Goal: Information Seeking & Learning: Learn about a topic

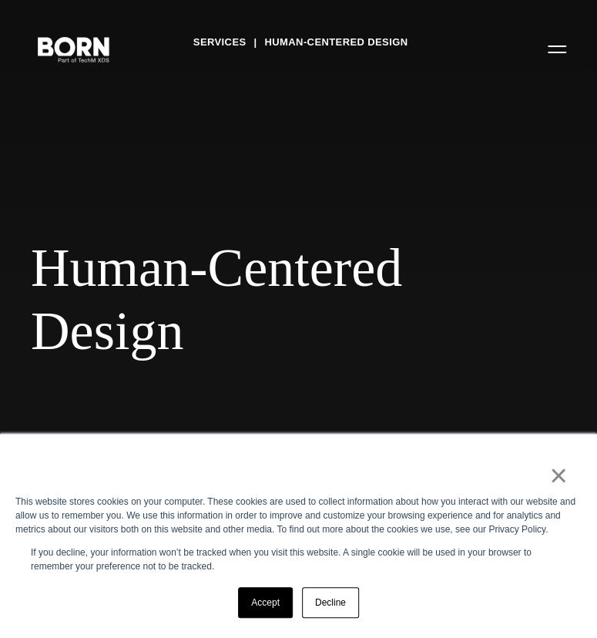
scroll to position [176, 0]
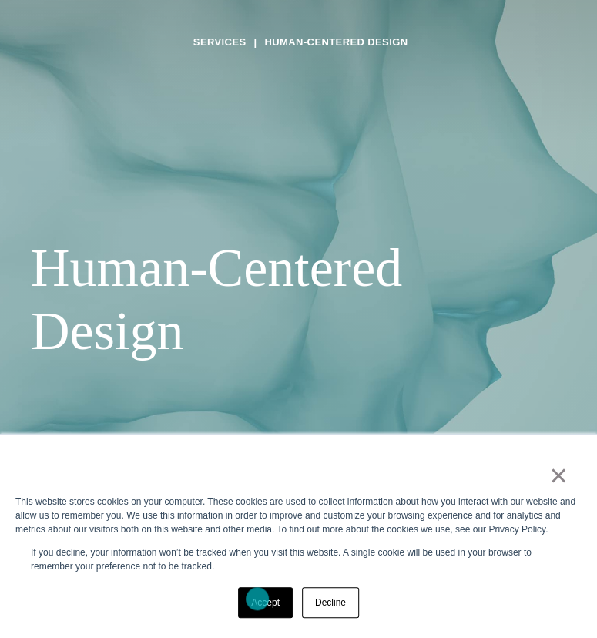
click at [257, 598] on link "Accept" at bounding box center [265, 602] width 55 height 31
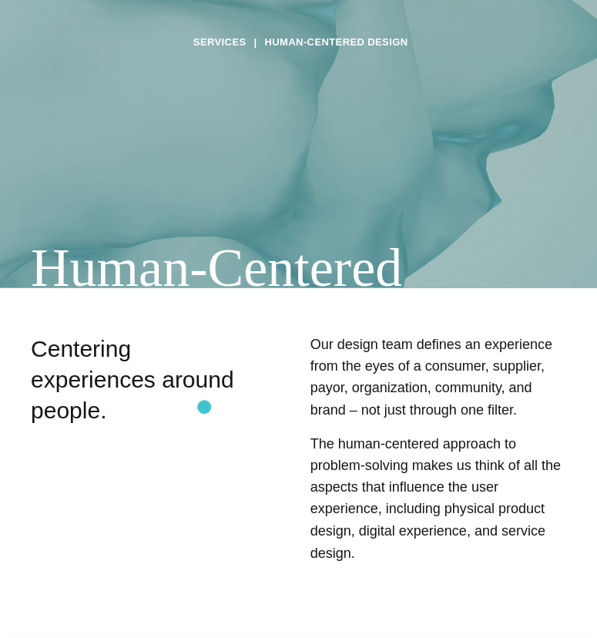
scroll to position [0, 0]
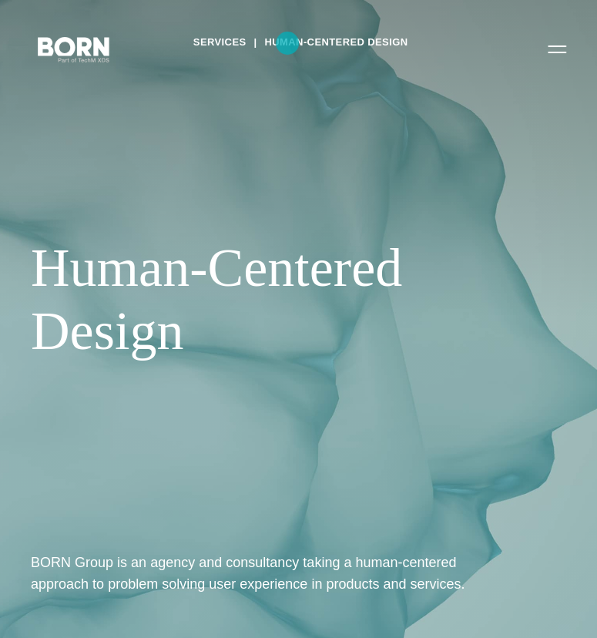
click at [287, 43] on link "Human-Centered Design" at bounding box center [335, 42] width 143 height 23
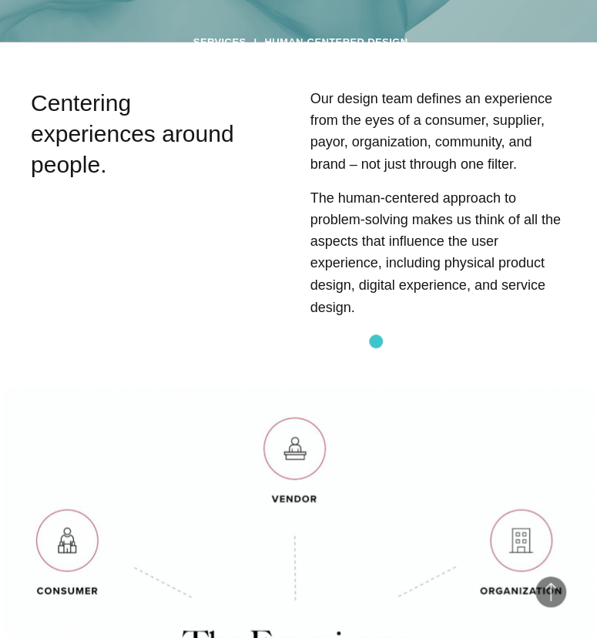
scroll to position [604, 0]
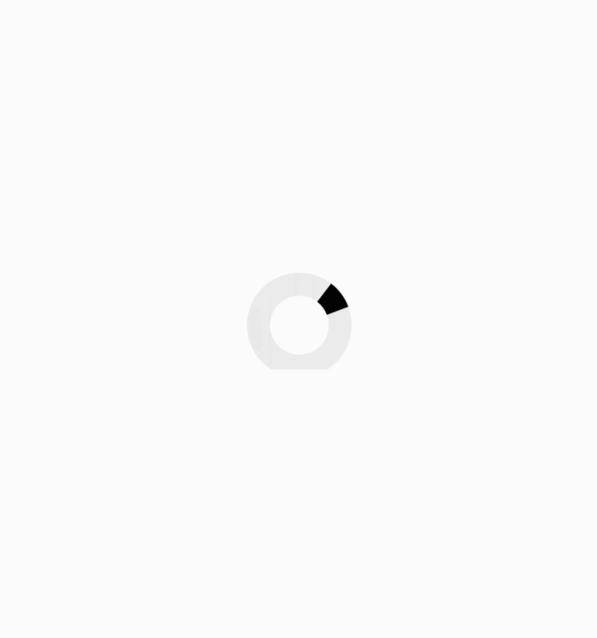
scroll to position [2141, 0]
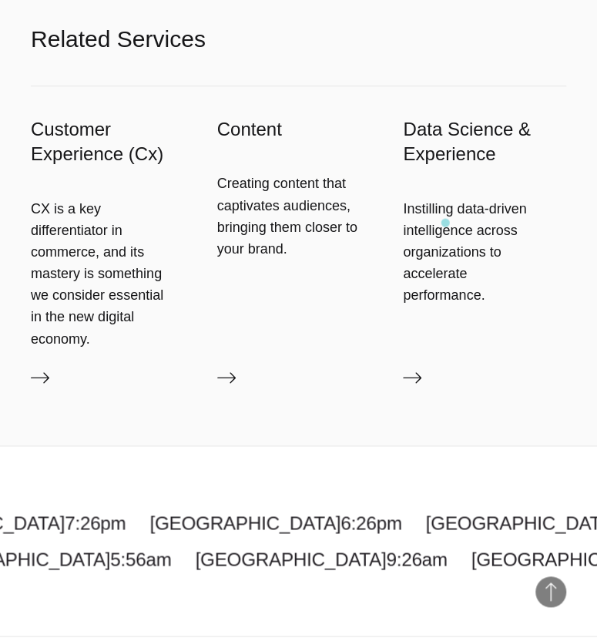
scroll to position [2141, 0]
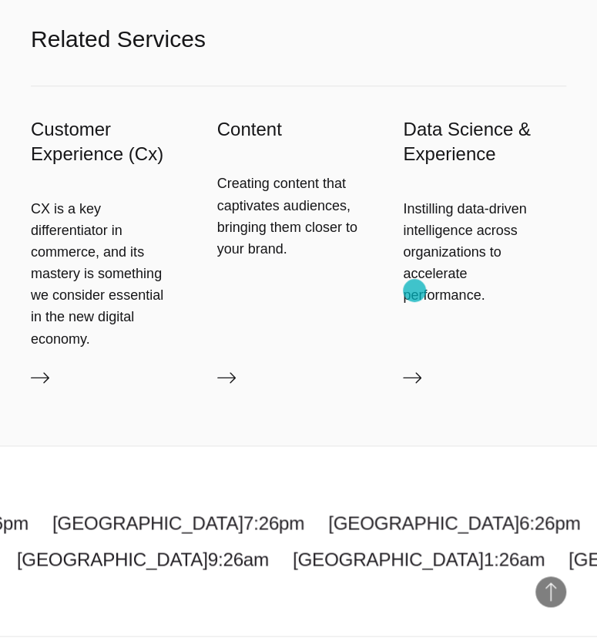
click at [414, 372] on icon at bounding box center [412, 377] width 18 height 11
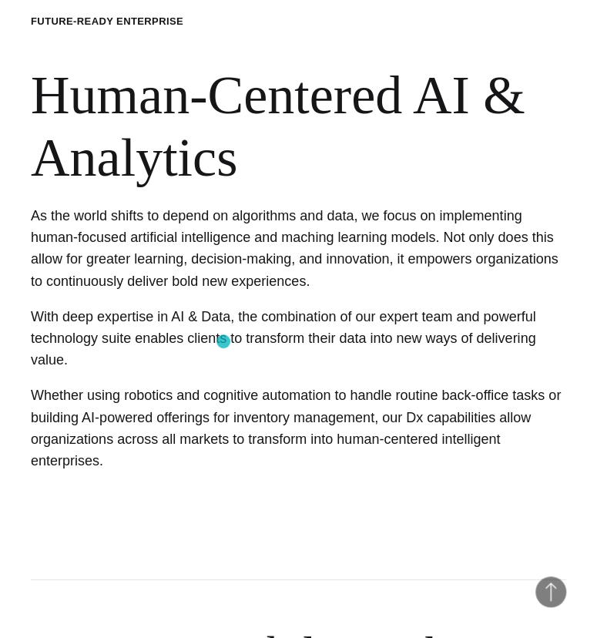
scroll to position [1170, 0]
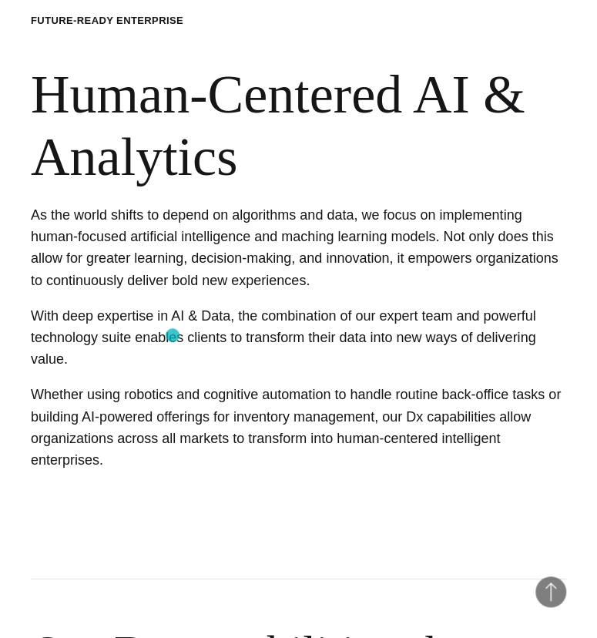
click at [172, 383] on p "Whether using robotics and cognitive automation to handle routine back-office t…" at bounding box center [298, 426] width 535 height 87
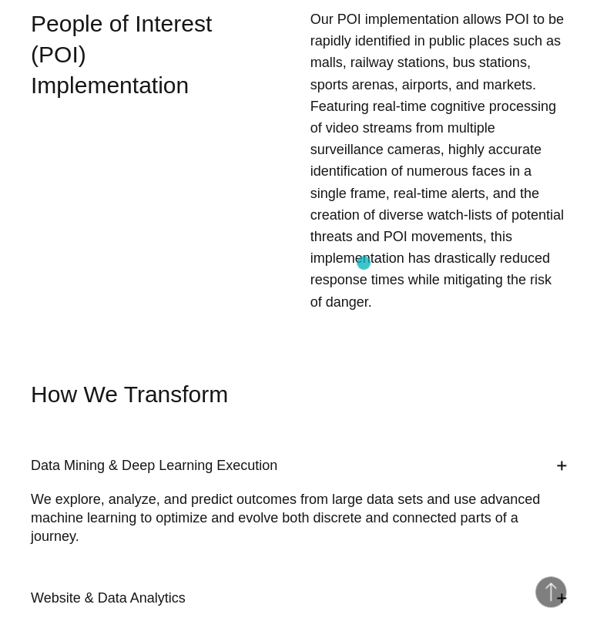
scroll to position [2142, 0]
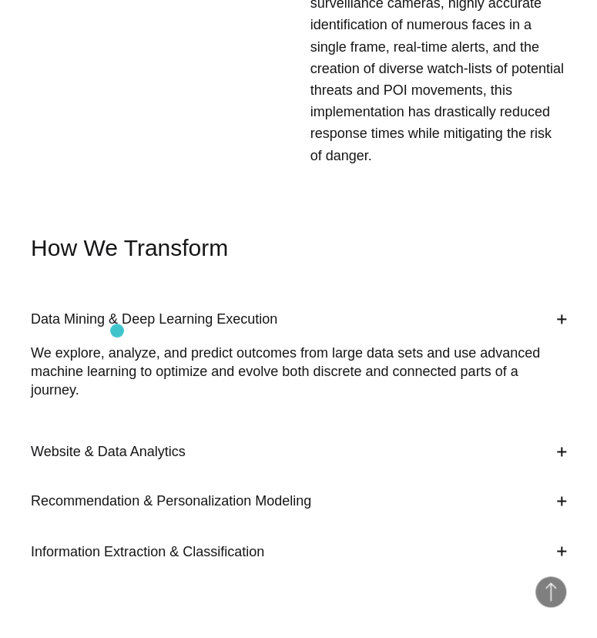
click at [117, 444] on span "Website & Data Analytics" at bounding box center [108, 451] width 155 height 15
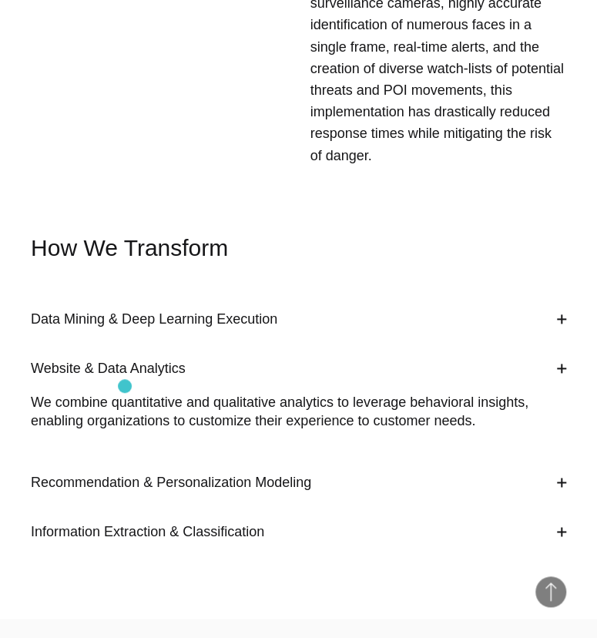
click at [125, 457] on h4 "Recommendation & Personalization Modeling" at bounding box center [298, 481] width 535 height 49
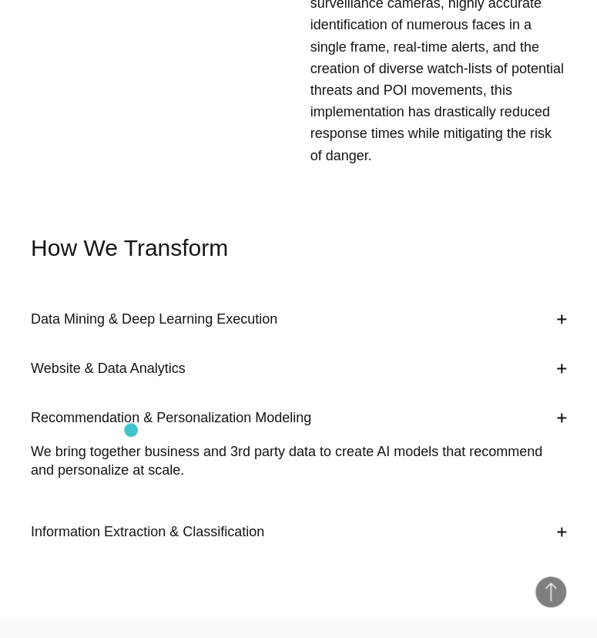
click at [131, 524] on span "Information Extraction & Classification" at bounding box center [147, 531] width 233 height 15
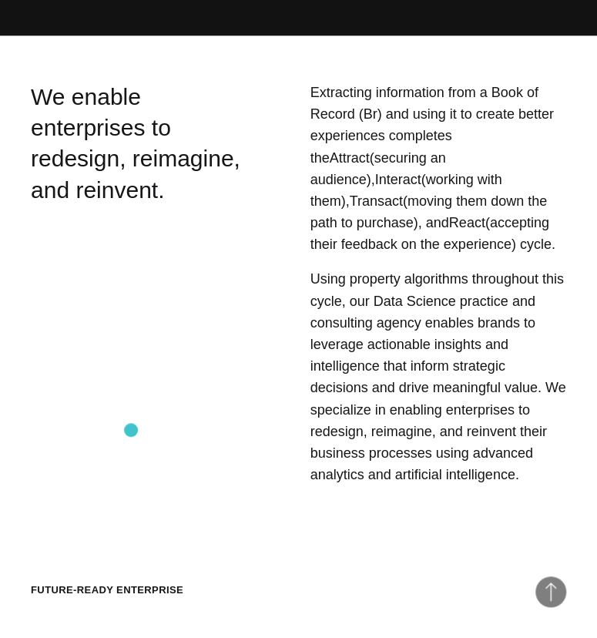
scroll to position [0, 0]
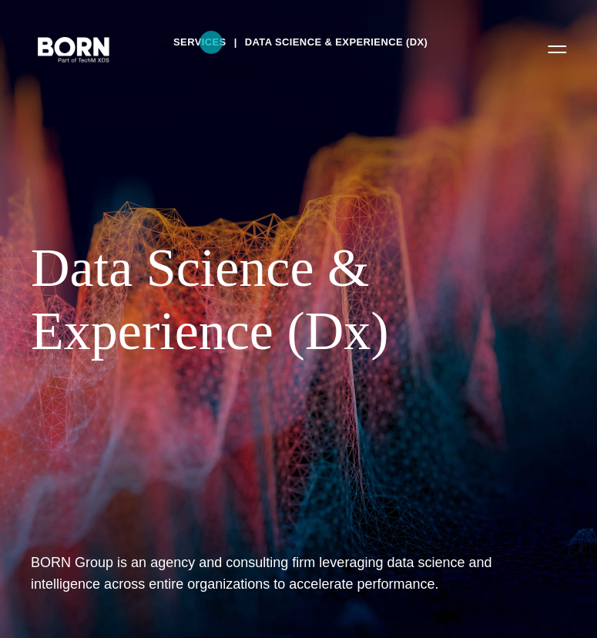
click at [211, 42] on link "Services" at bounding box center [199, 42] width 53 height 23
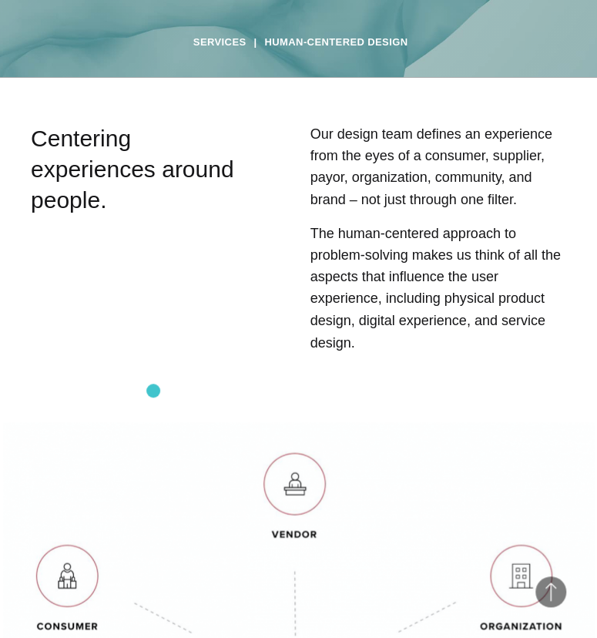
scroll to position [434, 0]
